Goal: Transaction & Acquisition: Purchase product/service

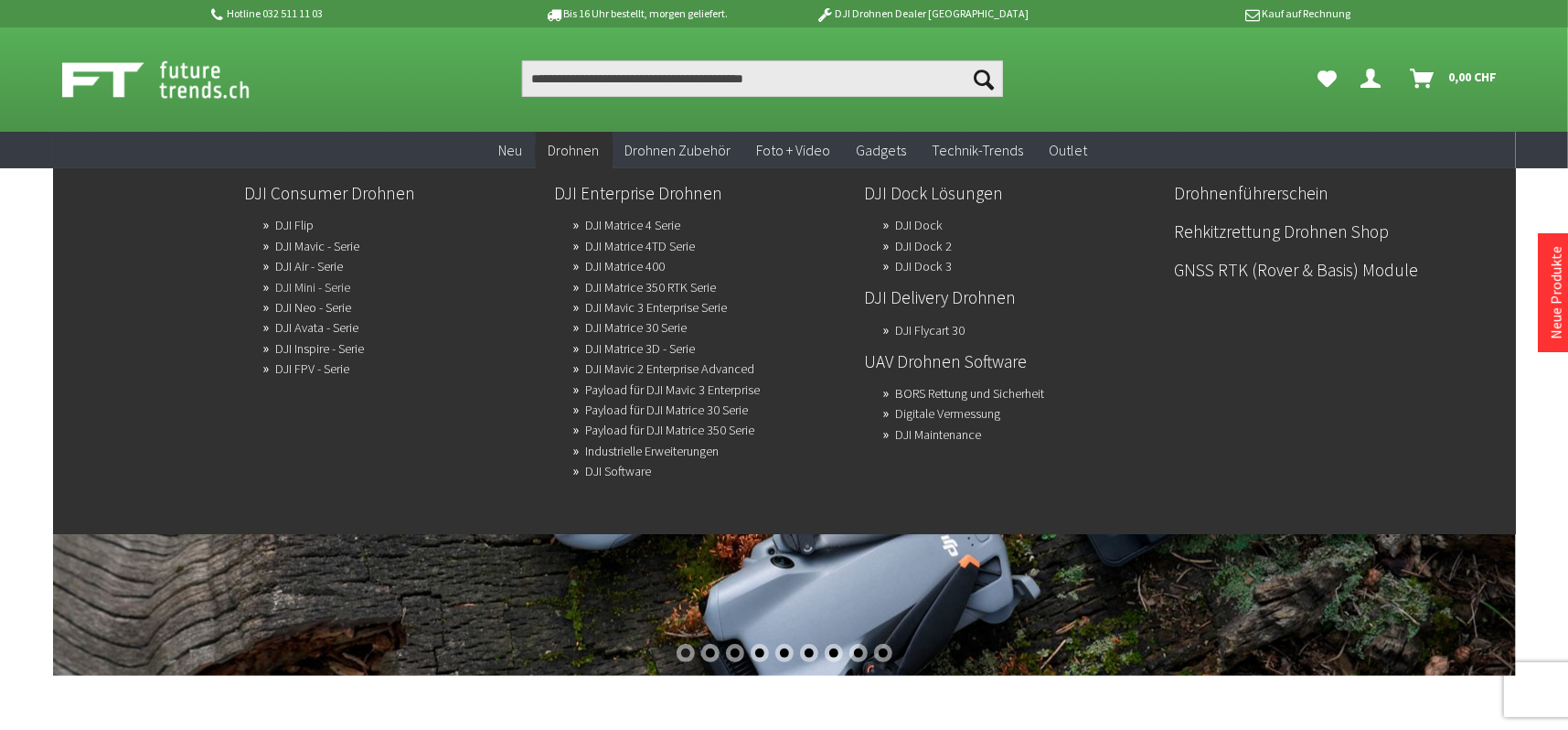
click at [315, 279] on link "DJI Mini - Serie" at bounding box center [314, 287] width 75 height 25
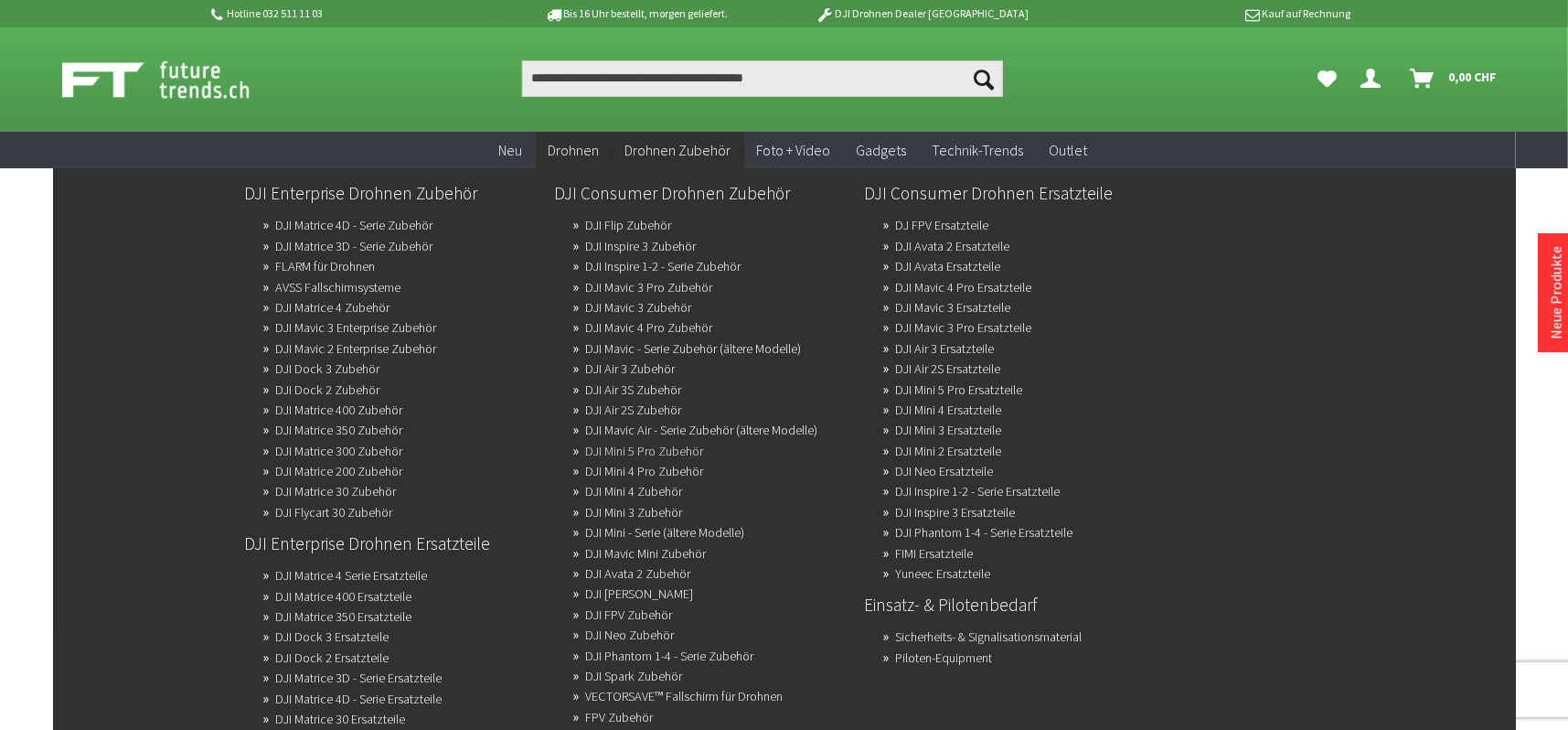
click at [677, 444] on link "DJI Mini 5 Pro Zubehör" at bounding box center [645, 450] width 118 height 25
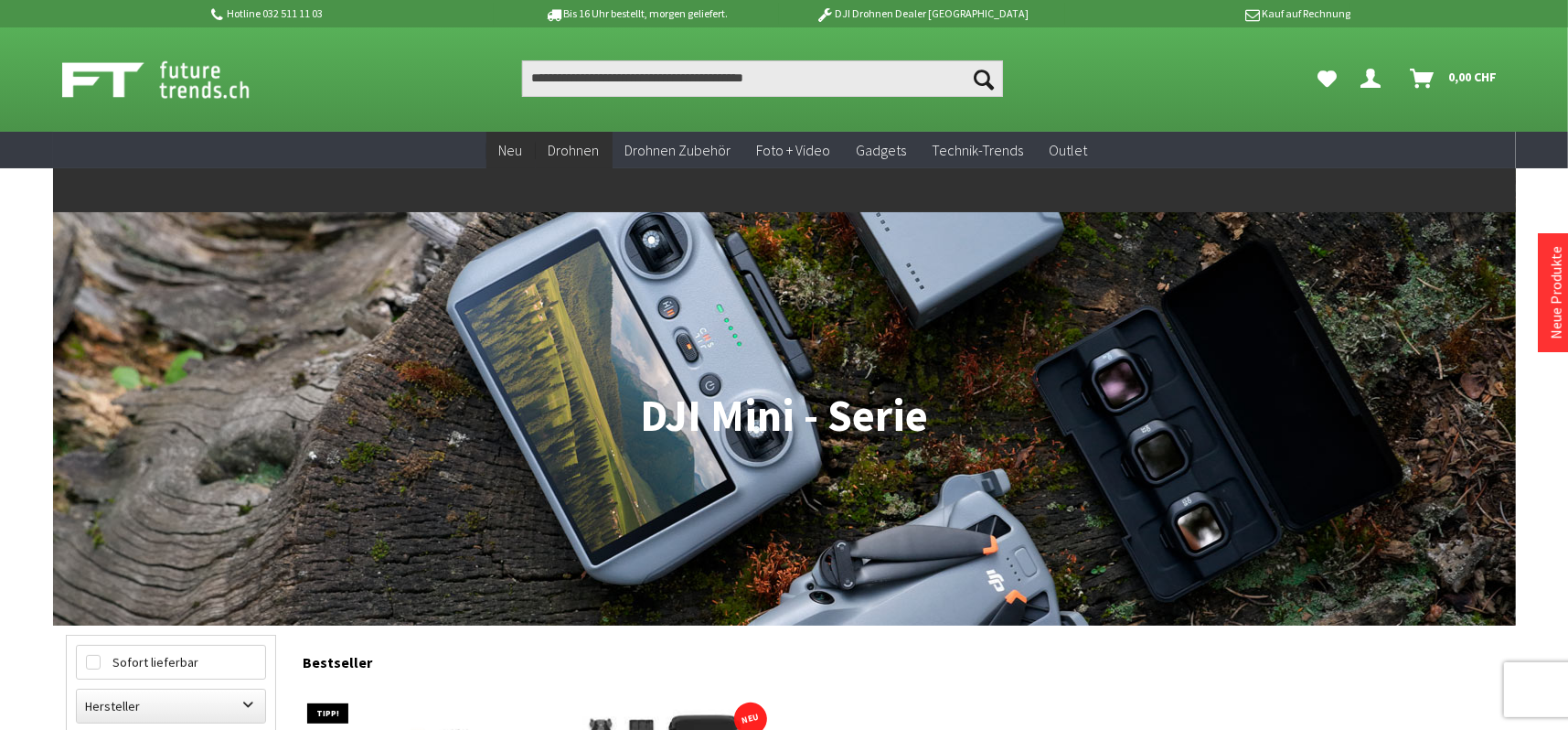
click at [515, 156] on span "Neu" at bounding box center [511, 149] width 23 height 18
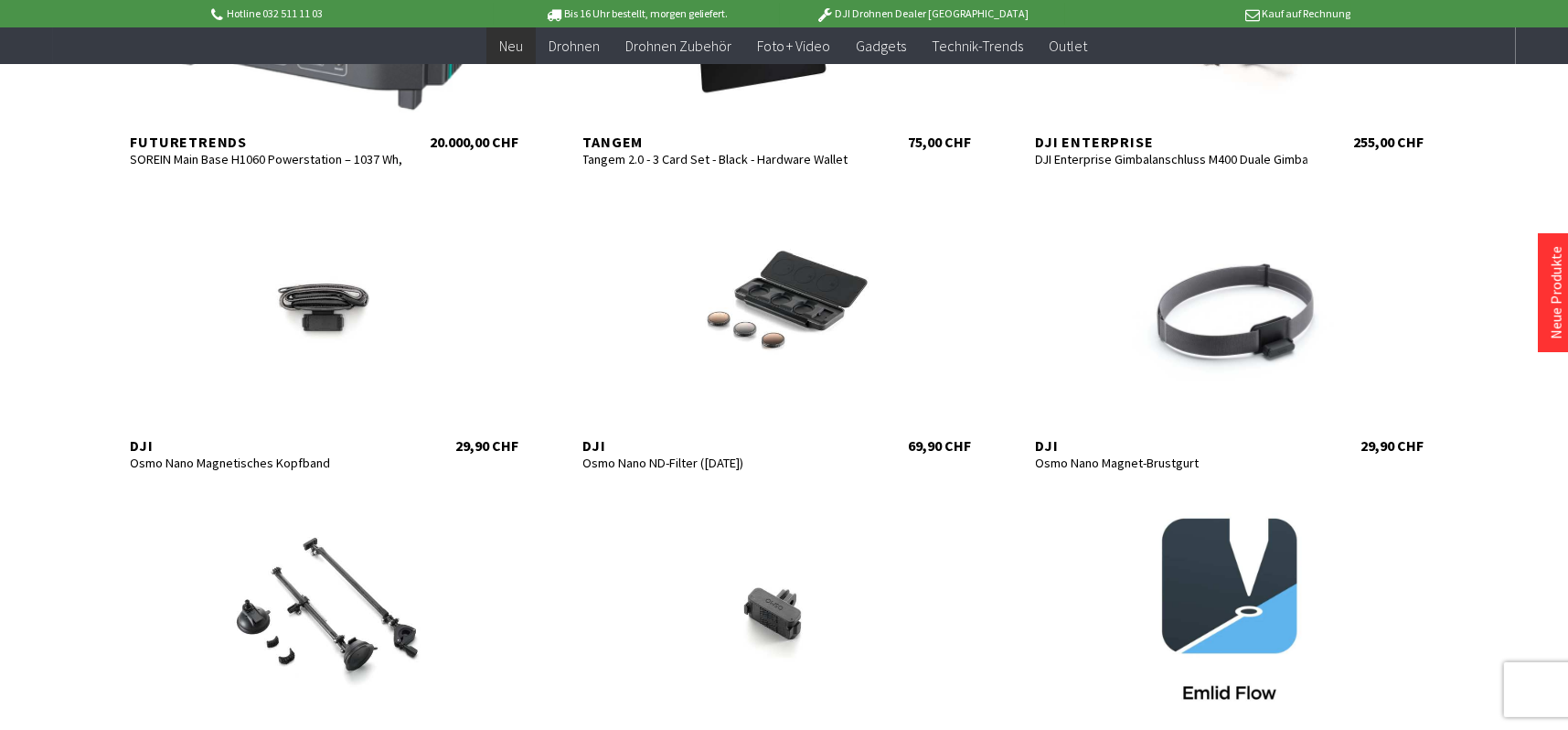
scroll to position [915, 0]
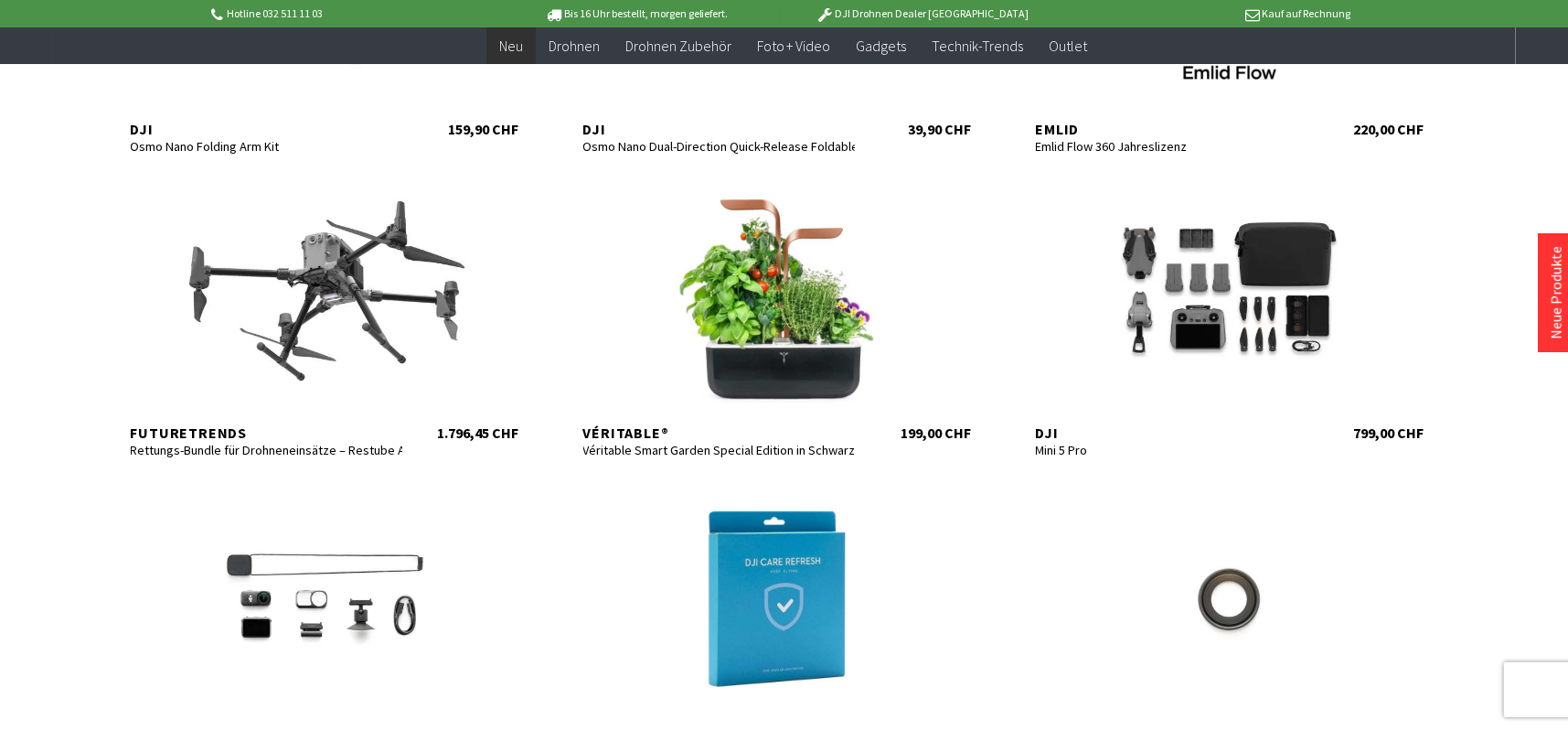
scroll to position [1373, 0]
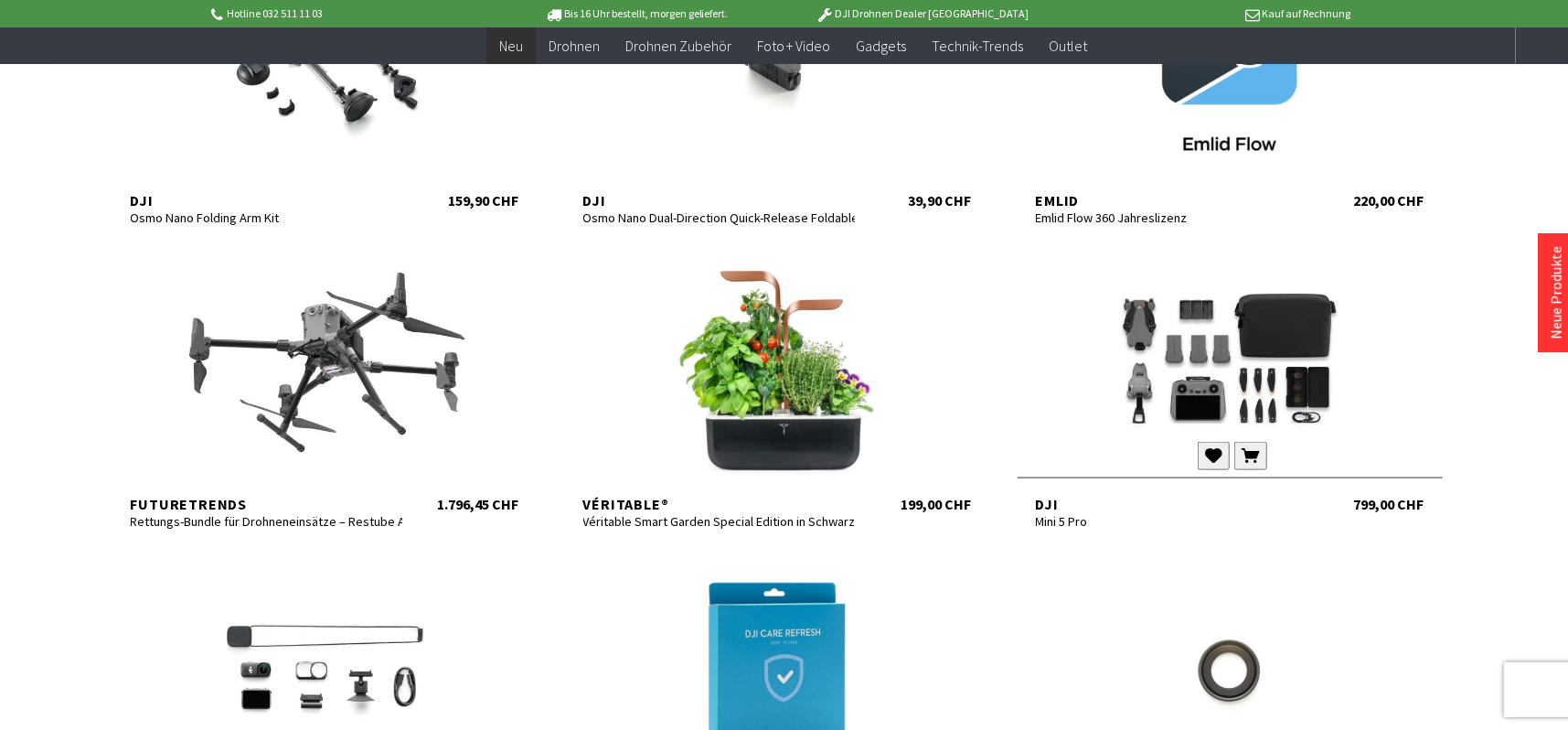
click at [1246, 388] on div at bounding box center [1230, 367] width 425 height 220
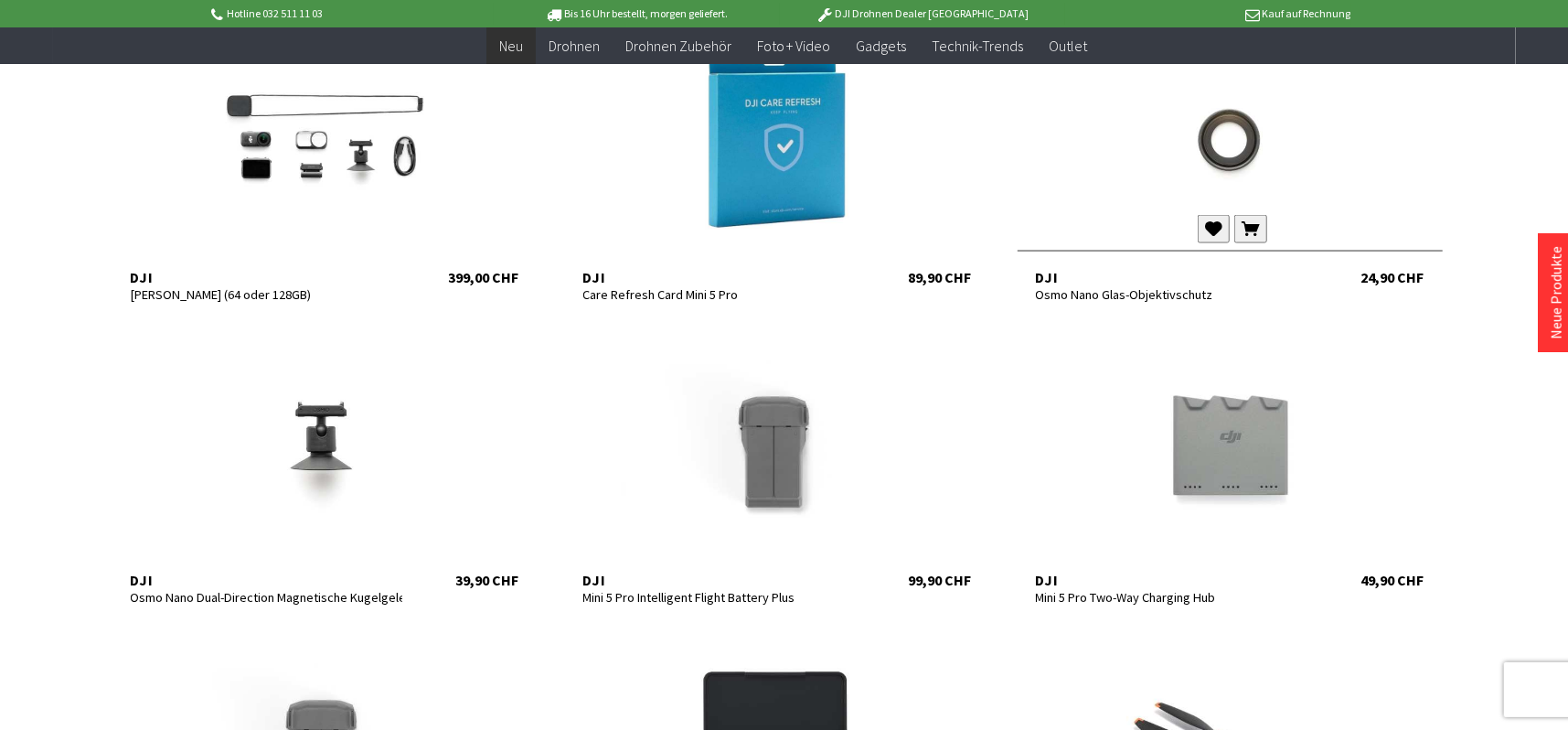
scroll to position [2012, 0]
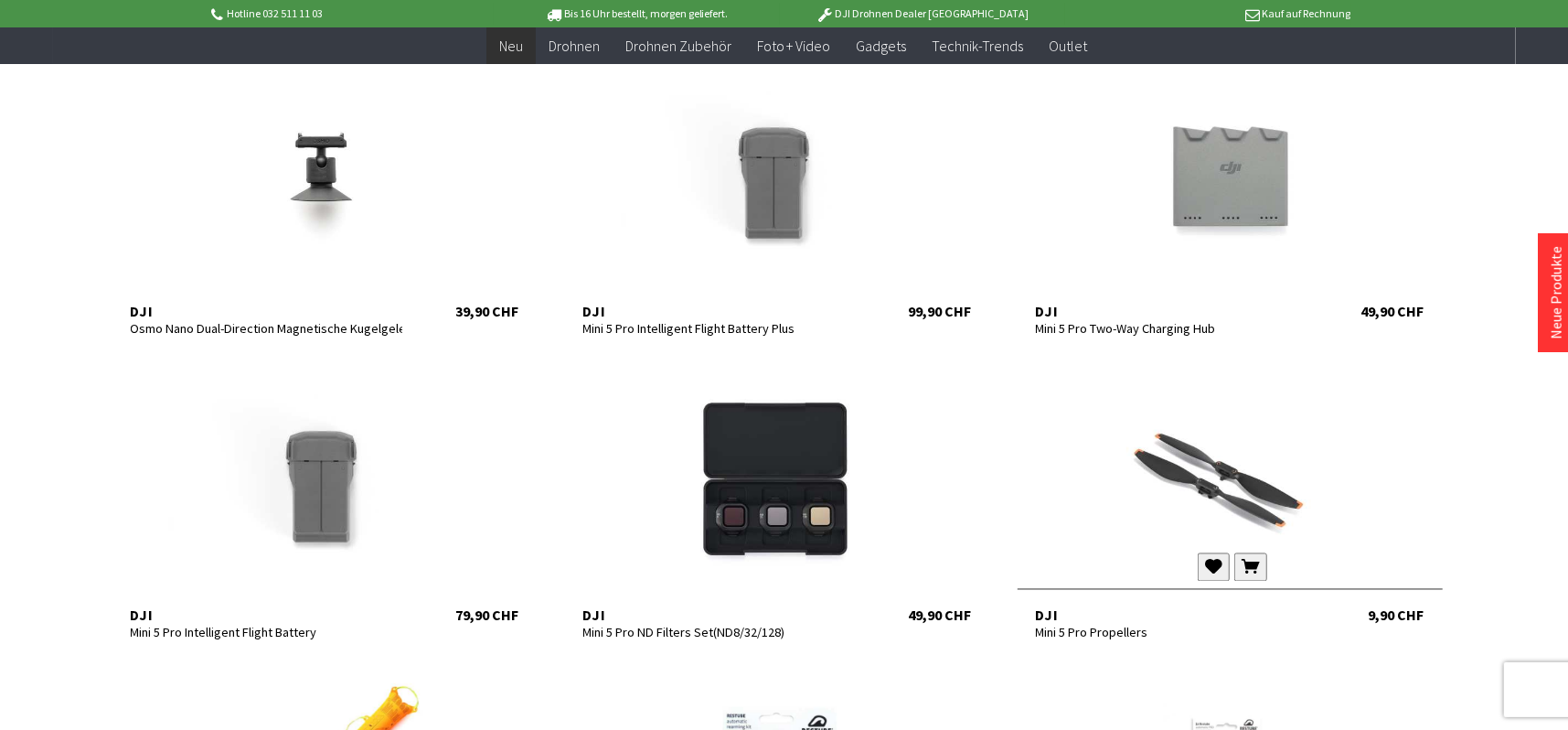
scroll to position [2196, 0]
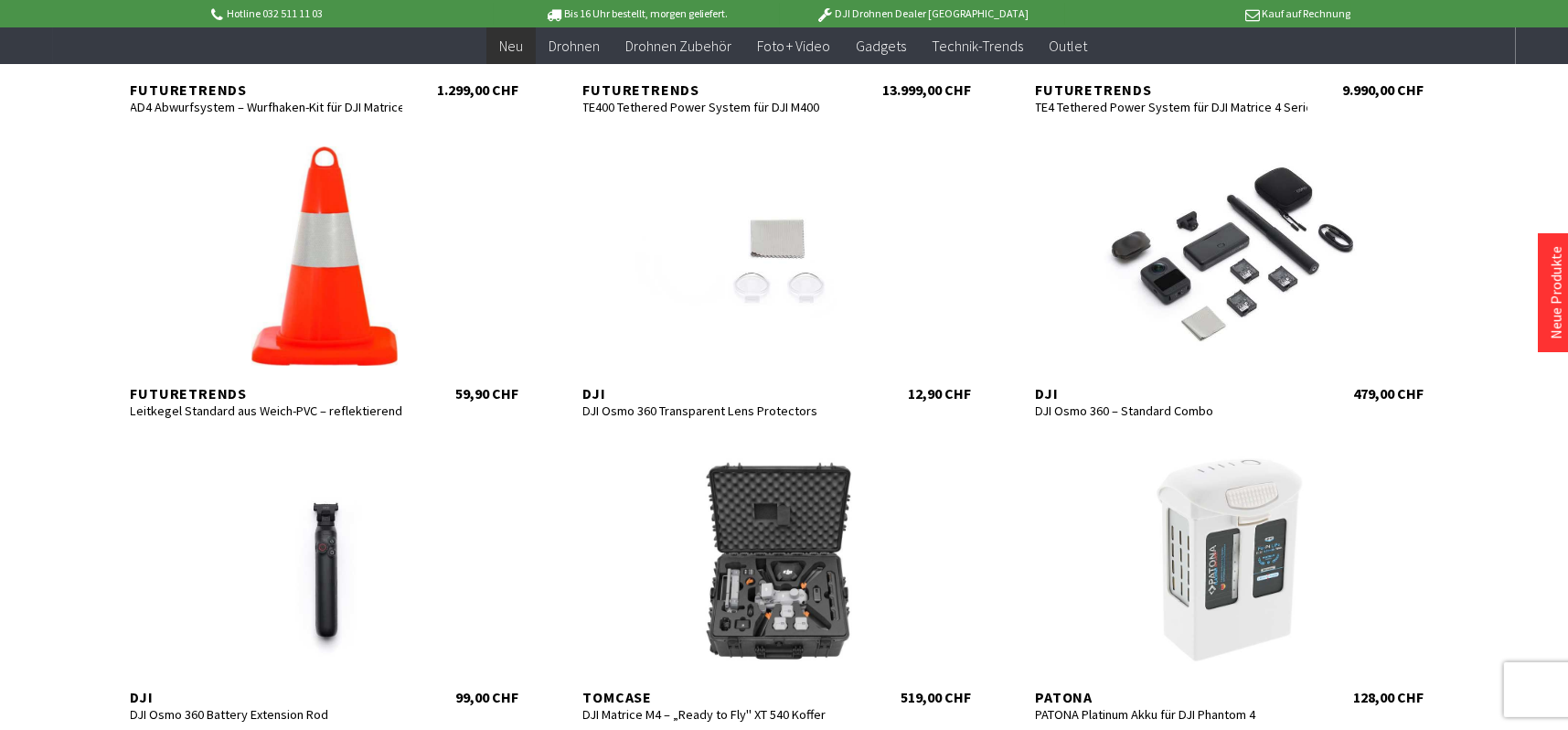
scroll to position [4209, 0]
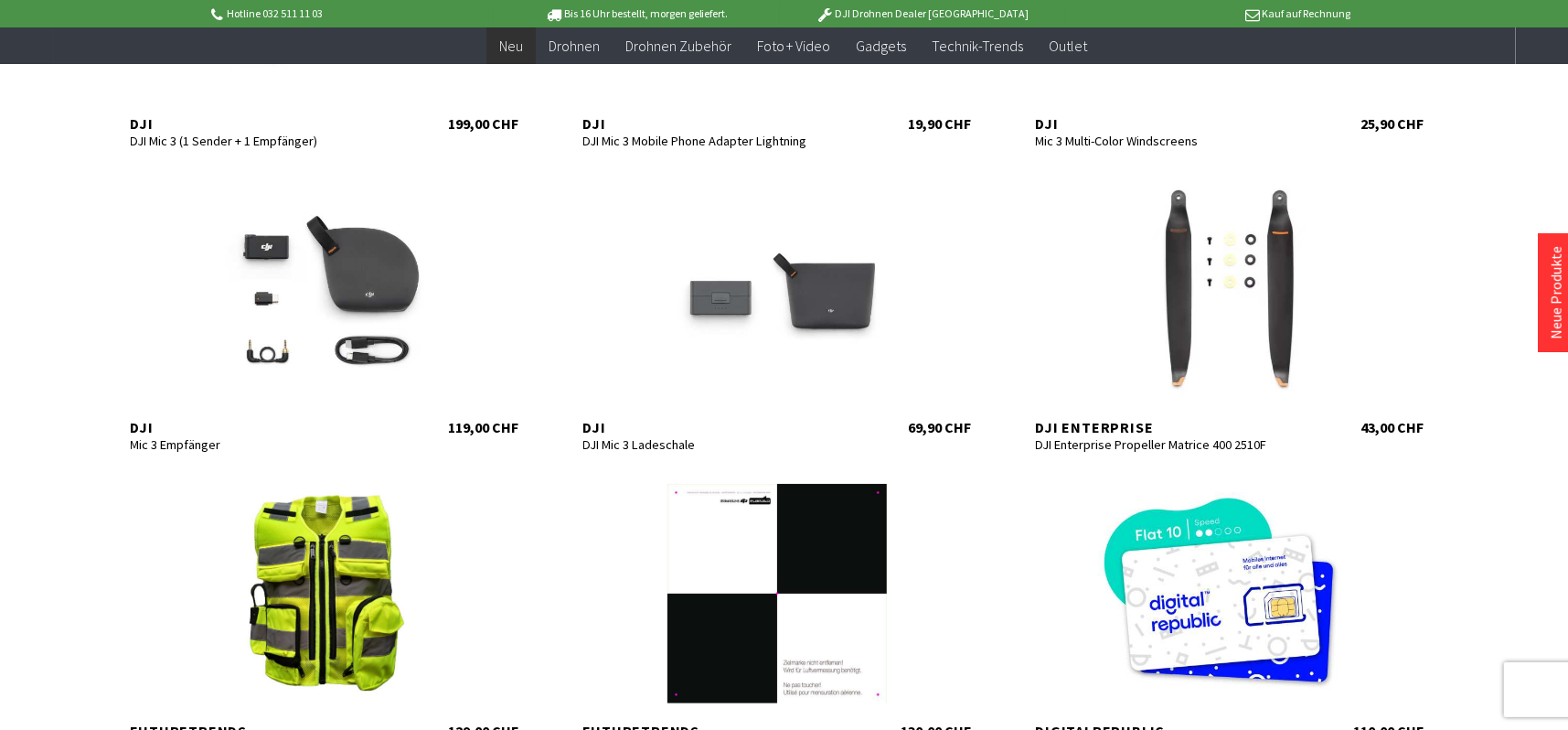
scroll to position [5490, 0]
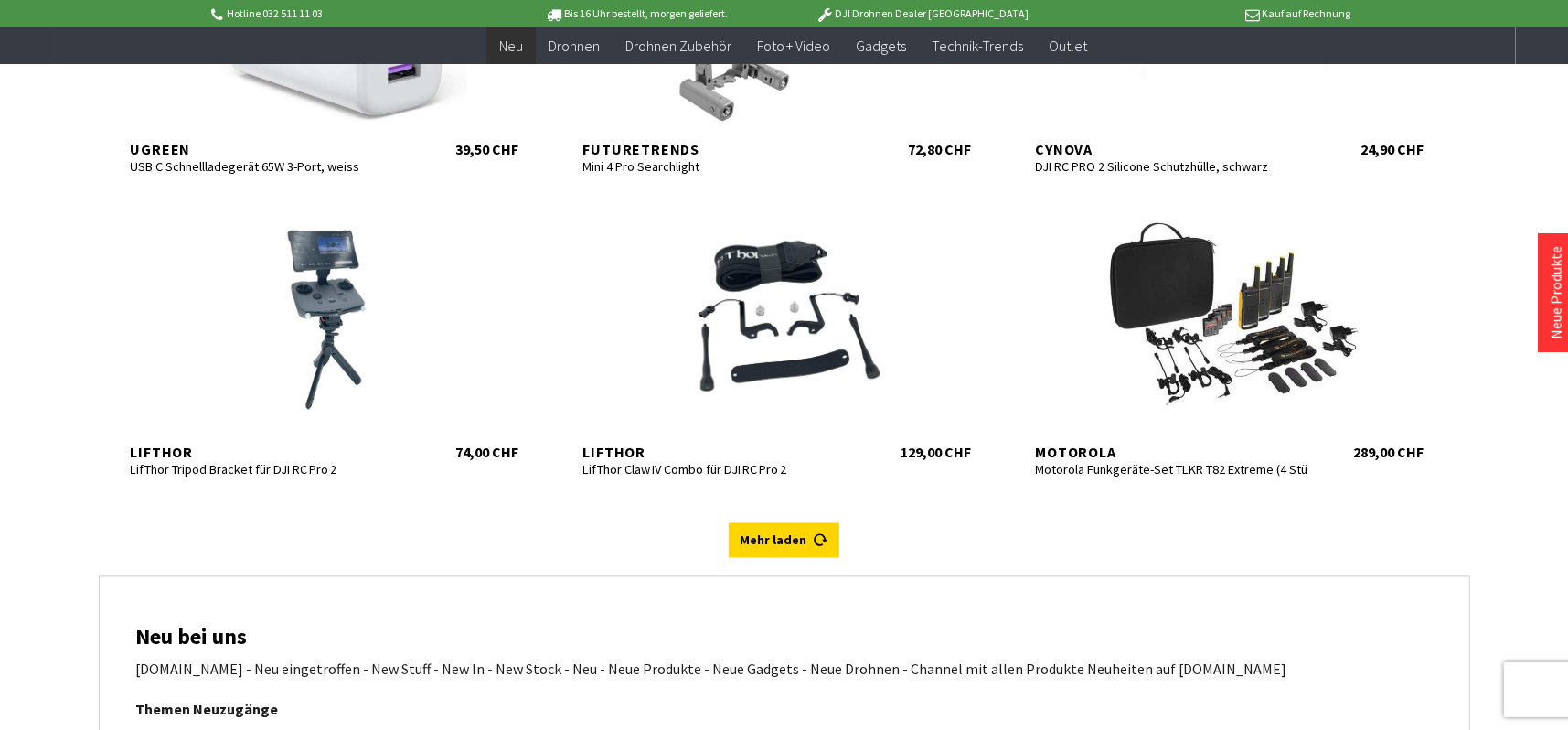
scroll to position [7228, 0]
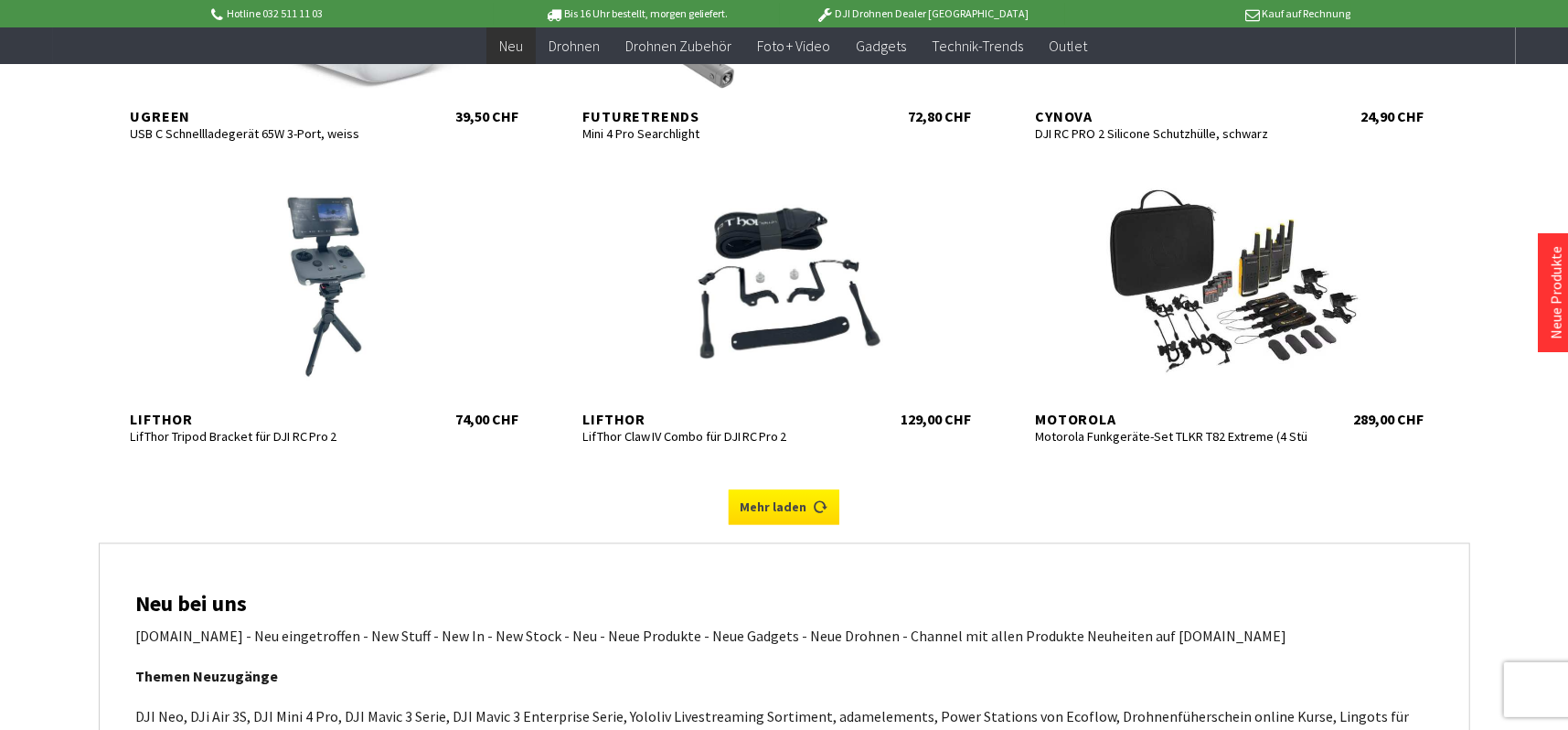
click at [797, 512] on link "Mehr laden" at bounding box center [784, 507] width 111 height 35
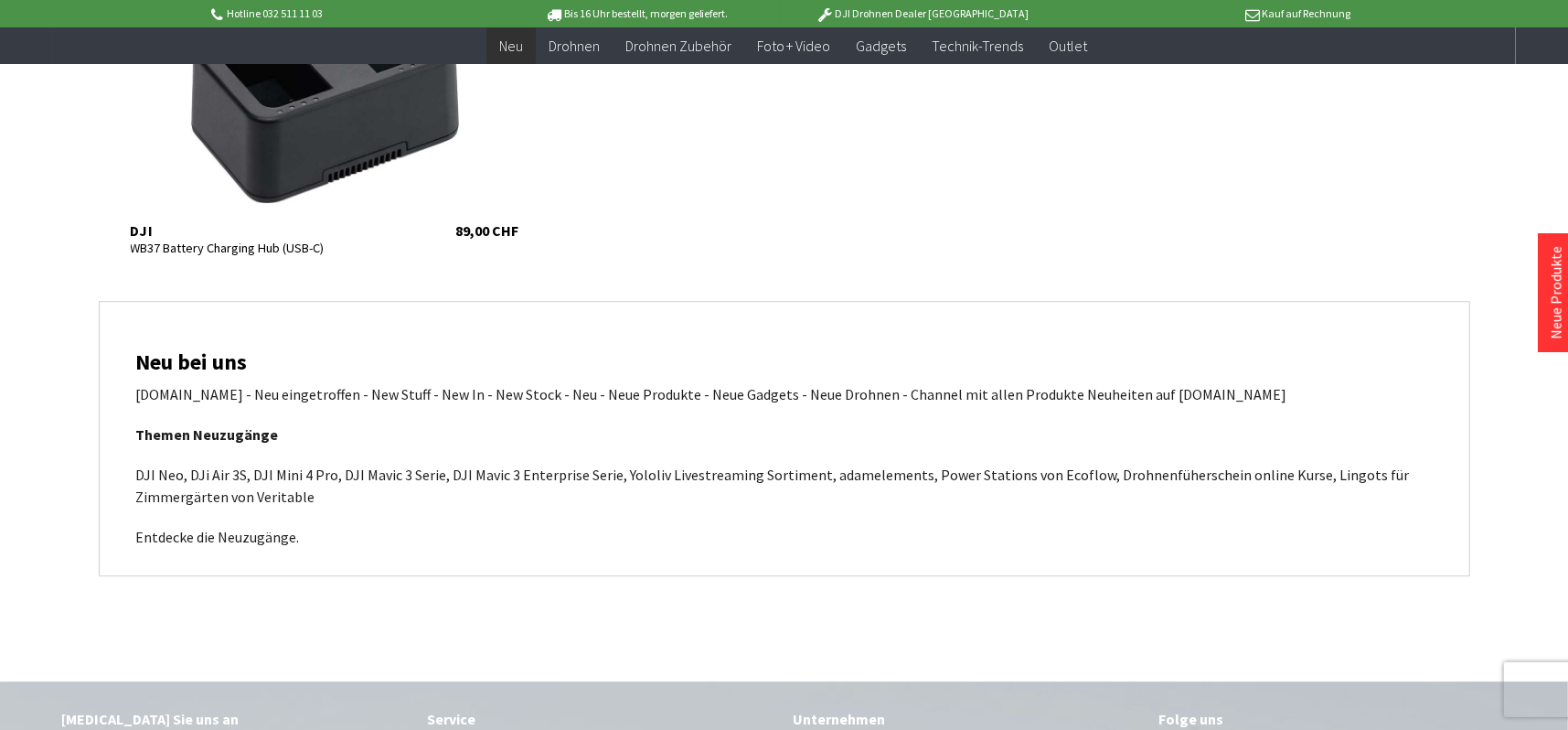
scroll to position [8692, 0]
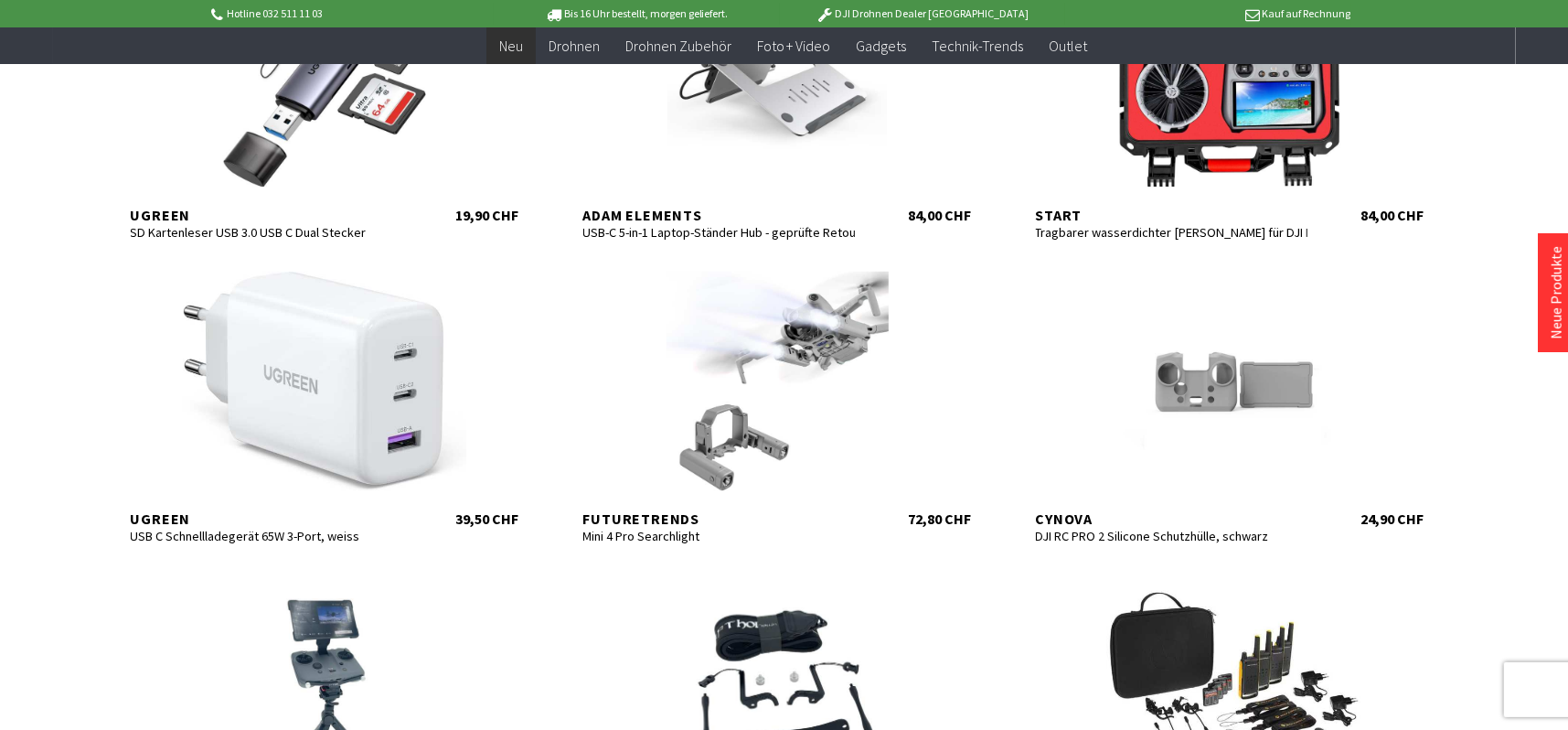
scroll to position [6862, 0]
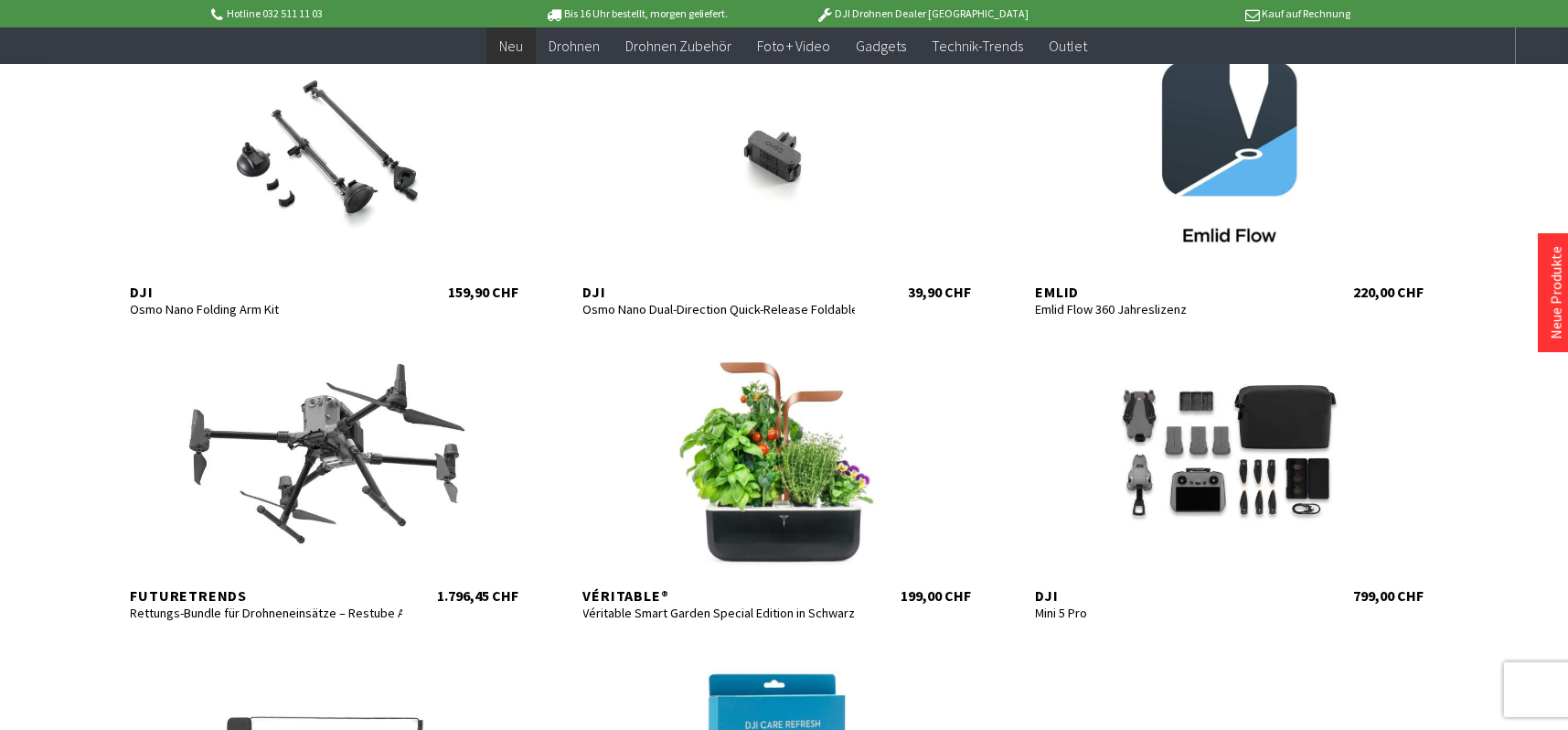
scroll to position [1189, 0]
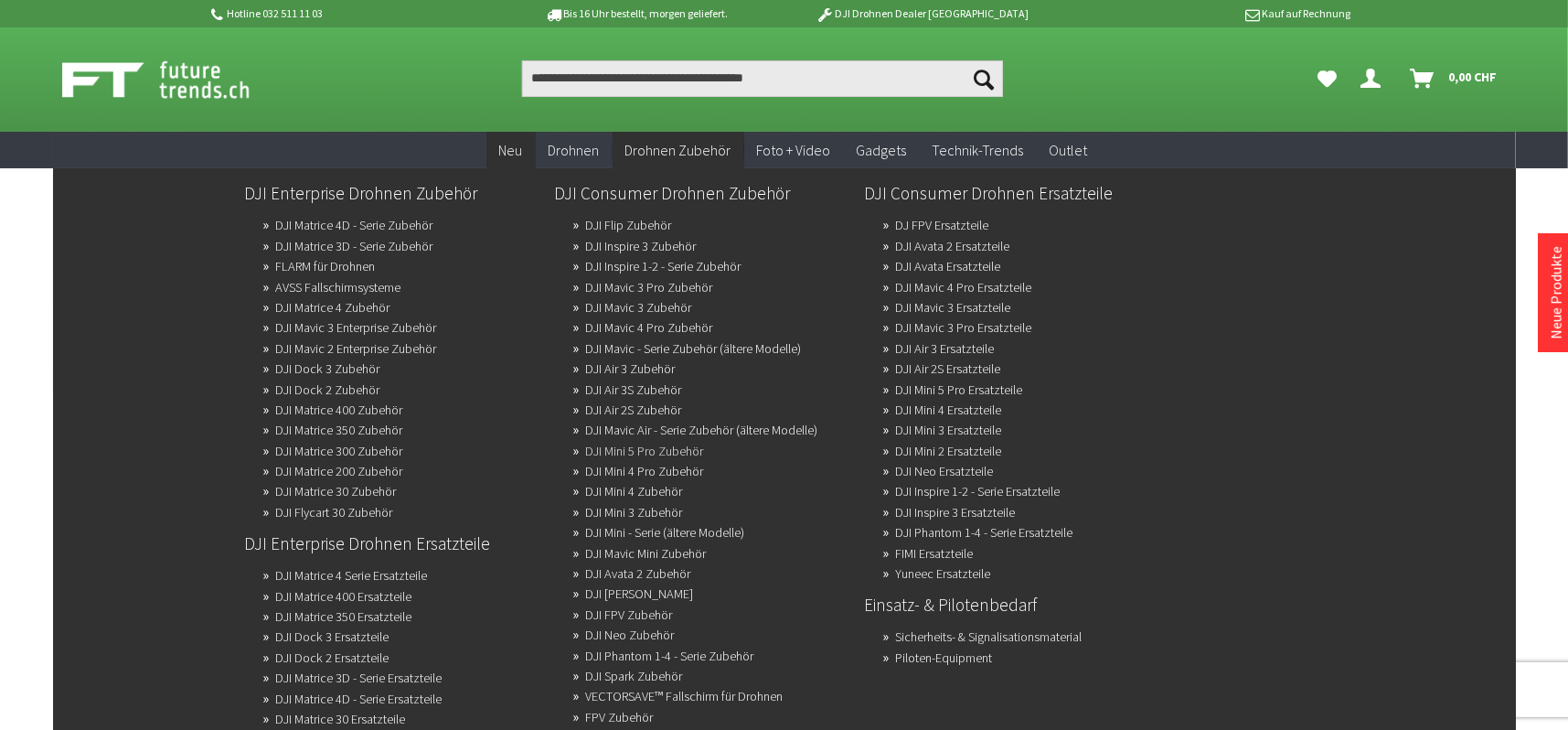
click at [671, 442] on link "DJI Mini 5 Pro Zubehör" at bounding box center [645, 450] width 118 height 25
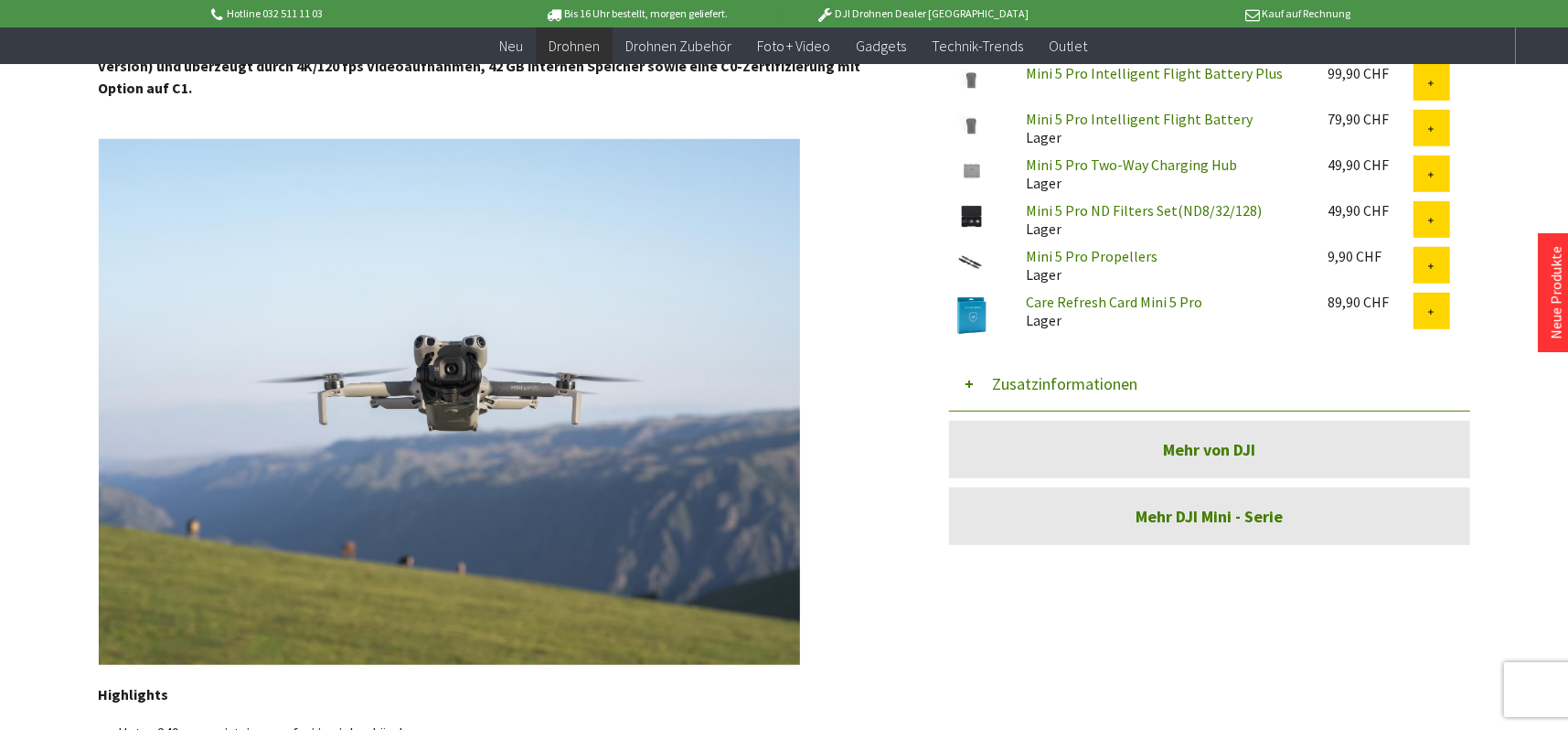
scroll to position [823, 0]
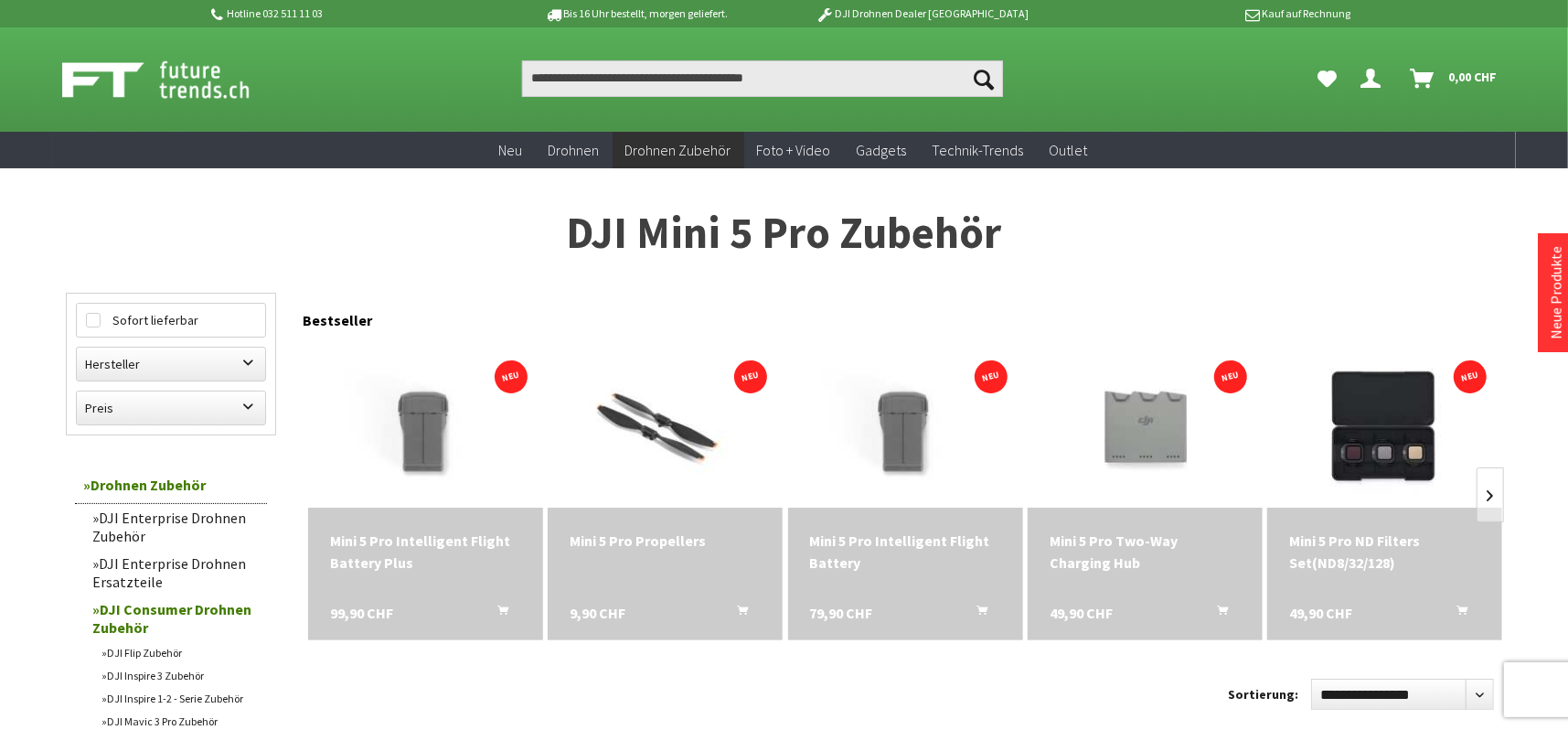
click at [364, 535] on div "Mini 5 Pro Intelligent Flight Battery Plus" at bounding box center [426, 551] width 192 height 44
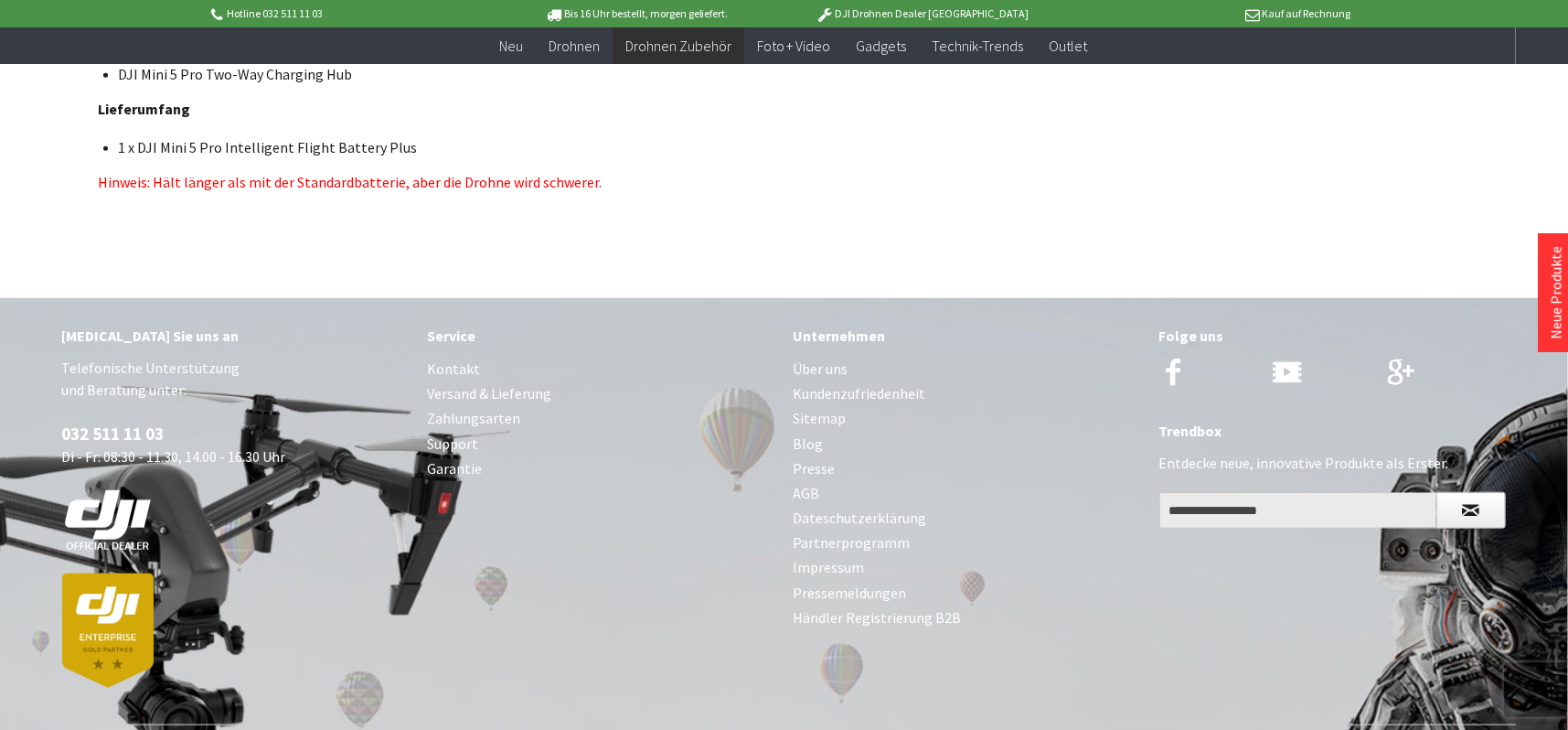
scroll to position [1334, 0]
